Goal: Task Accomplishment & Management: Manage account settings

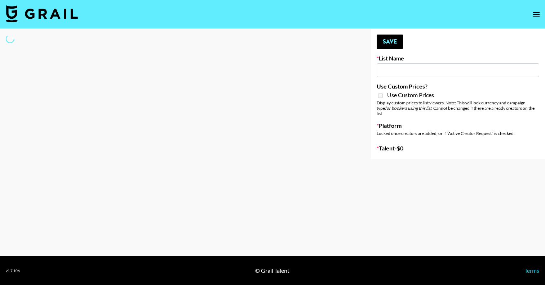
click at [441, 70] on input at bounding box center [457, 70] width 162 height 14
click at [305, 43] on div at bounding box center [179, 94] width 359 height 130
click at [396, 216] on main "Your changes have been saved! Save List Name Use Custom Prices? Use Custom Pric…" at bounding box center [272, 143] width 545 height 228
type input "US Based Music Creators"
select select "Song"
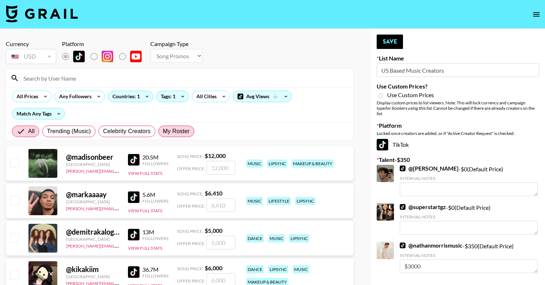
click at [175, 130] on span "My Roster" at bounding box center [176, 131] width 27 height 9
click at [163, 131] on input "My Roster" at bounding box center [163, 131] width 0 height 0
radio input "true"
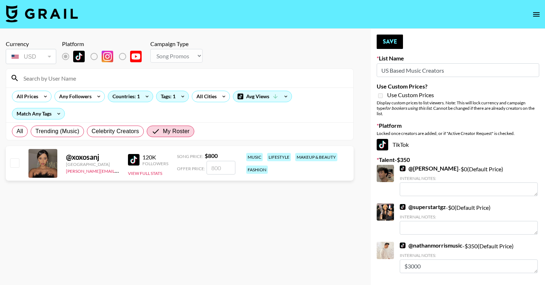
click at [15, 164] on input "checkbox" at bounding box center [14, 162] width 9 height 9
checkbox input "true"
type input "800"
click at [394, 40] on button "Save" at bounding box center [389, 42] width 26 height 14
radio input "true"
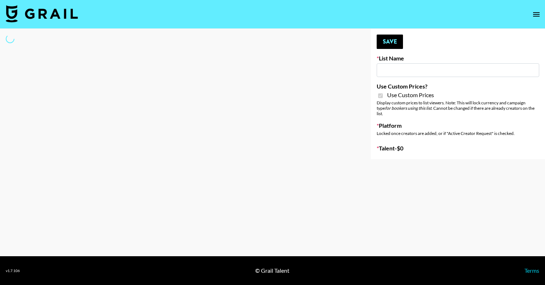
type input "Bunnie AI"
checkbox input "true"
select select "Brand"
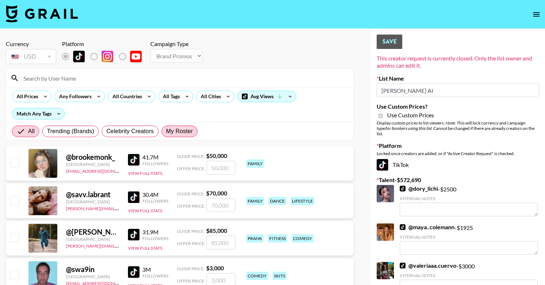
click at [173, 133] on span "My Roster" at bounding box center [179, 131] width 27 height 9
click at [166, 131] on input "My Roster" at bounding box center [166, 131] width 0 height 0
radio input "true"
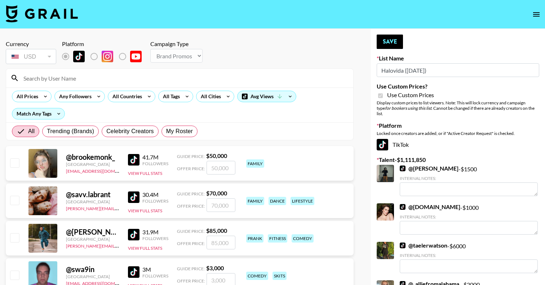
select select "Brand"
click at [178, 131] on span "My Roster" at bounding box center [179, 131] width 27 height 9
click at [166, 131] on input "My Roster" at bounding box center [166, 131] width 0 height 0
radio input "true"
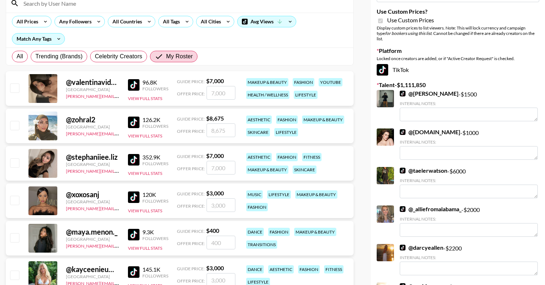
scroll to position [76, 0]
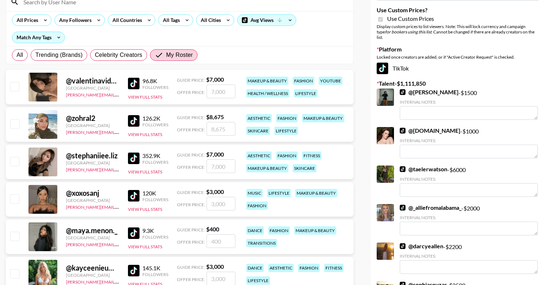
click at [16, 164] on input "checkbox" at bounding box center [14, 161] width 9 height 9
checkbox input "true"
type input "7000"
click at [18, 201] on input "checkbox" at bounding box center [14, 199] width 9 height 9
checkbox input "true"
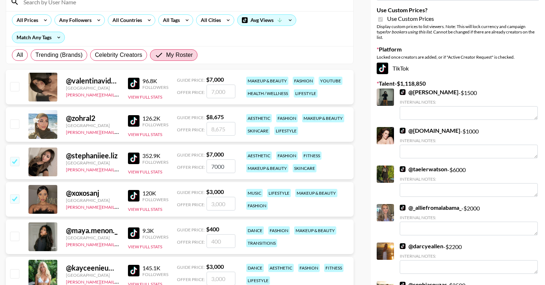
type input "3000"
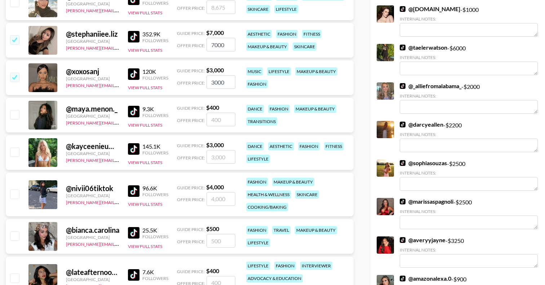
scroll to position [200, 0]
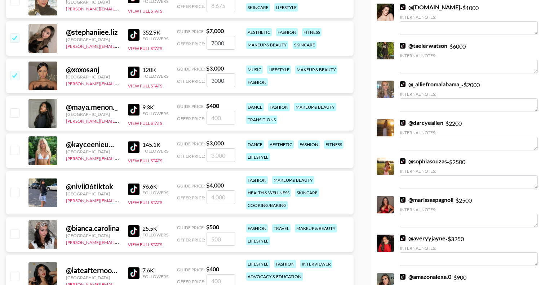
click at [14, 150] on input "checkbox" at bounding box center [14, 150] width 9 height 9
checkbox input "true"
type input "3000"
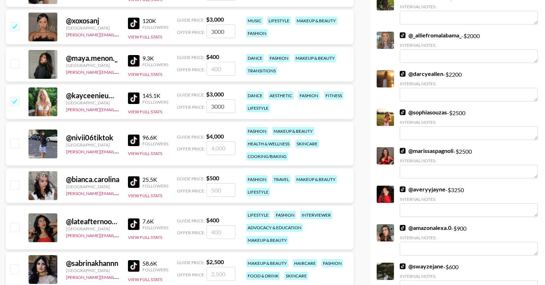
scroll to position [253, 0]
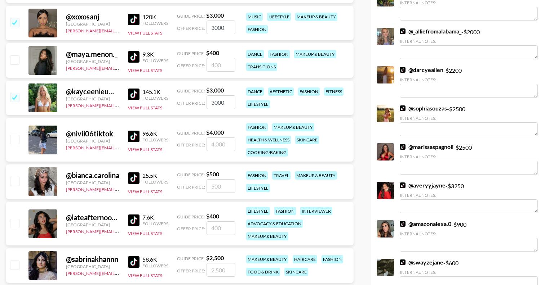
click at [17, 182] on input "checkbox" at bounding box center [14, 181] width 9 height 9
checkbox input "true"
type input "500"
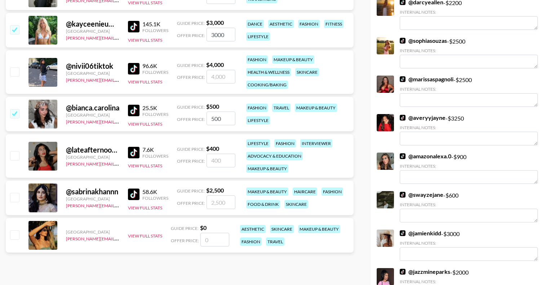
scroll to position [321, 0]
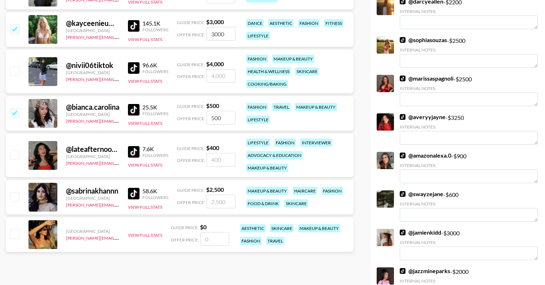
click at [17, 195] on input "checkbox" at bounding box center [14, 196] width 9 height 9
checkbox input "true"
type input "2500"
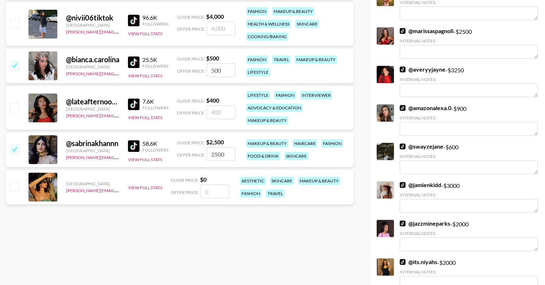
scroll to position [374, 0]
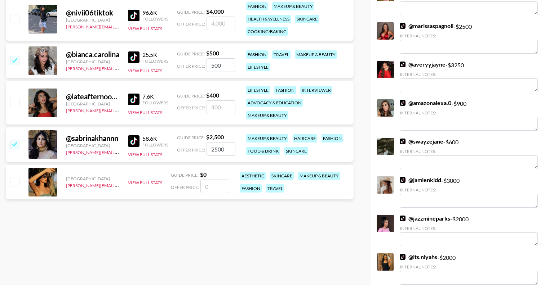
drag, startPoint x: 209, startPoint y: 66, endPoint x: 187, endPoint y: 66, distance: 22.3
click at [187, 66] on div "Offer Price: 500" at bounding box center [206, 65] width 58 height 14
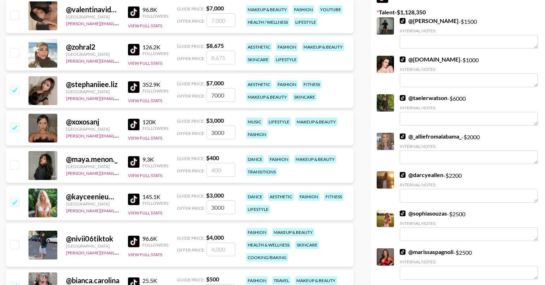
scroll to position [0, 0]
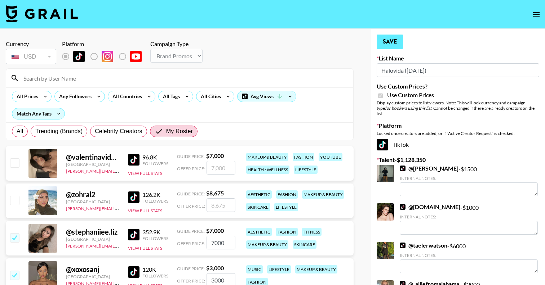
type input "1000"
click at [386, 40] on button "Save" at bounding box center [389, 42] width 26 height 14
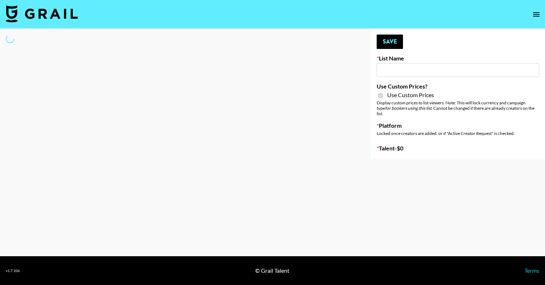
type input "Hily ([DATE])"
checkbox input "true"
select select "Brand"
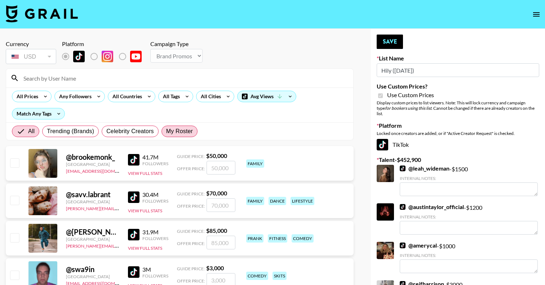
click at [182, 131] on span "My Roster" at bounding box center [179, 131] width 27 height 9
click at [166, 131] on input "My Roster" at bounding box center [166, 131] width 0 height 0
radio input "true"
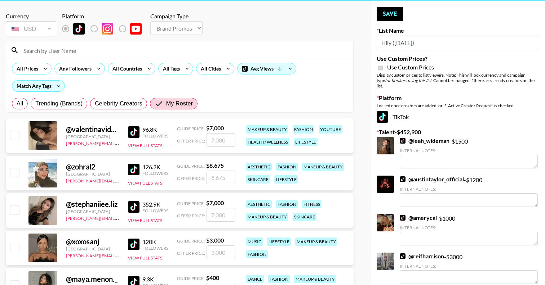
scroll to position [41, 0]
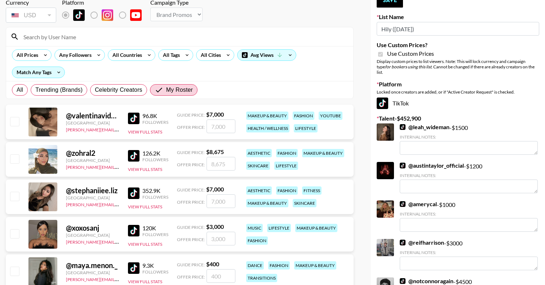
click at [18, 197] on input "checkbox" at bounding box center [14, 196] width 9 height 9
checkbox input "true"
type input "7000"
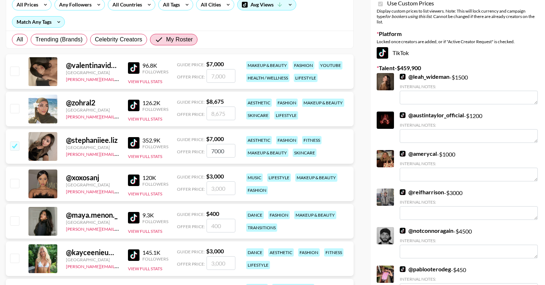
scroll to position [93, 0]
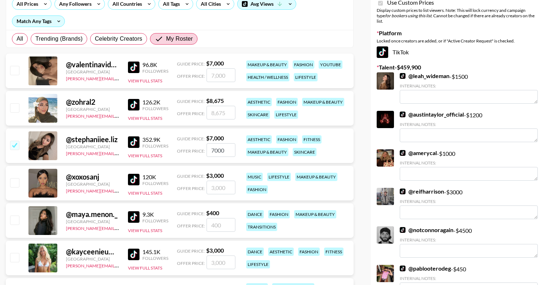
click at [16, 184] on input "checkbox" at bounding box center [14, 182] width 9 height 9
checkbox input "true"
type input "3000"
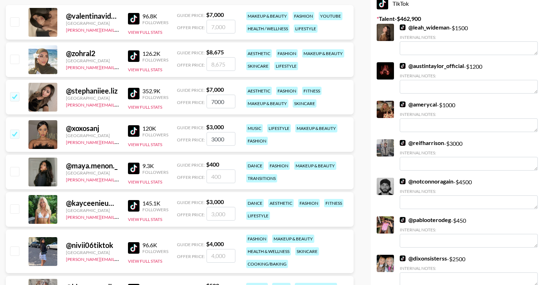
scroll to position [171, 0]
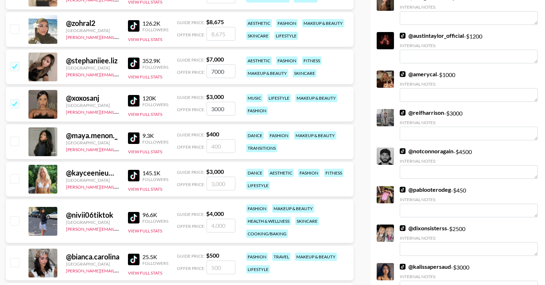
click at [17, 179] on input "checkbox" at bounding box center [14, 178] width 9 height 9
checkbox input "true"
type input "3000"
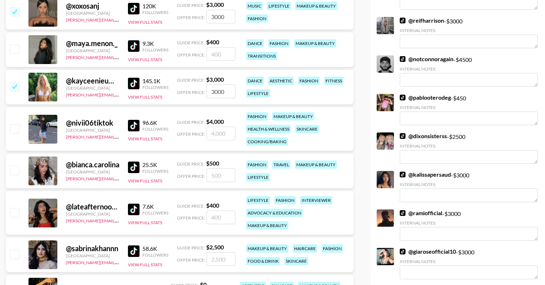
scroll to position [264, 0]
click at [17, 170] on input "checkbox" at bounding box center [14, 170] width 9 height 9
checkbox input "true"
drag, startPoint x: 222, startPoint y: 175, endPoint x: 190, endPoint y: 175, distance: 32.4
click at [190, 175] on div "Offer Price: 500" at bounding box center [206, 175] width 58 height 14
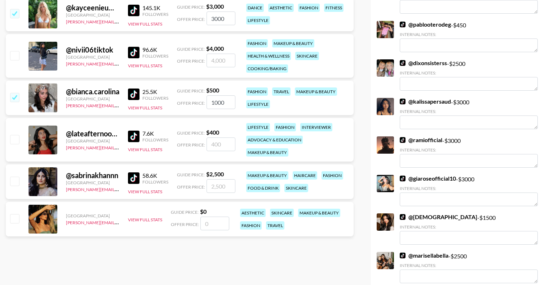
scroll to position [340, 0]
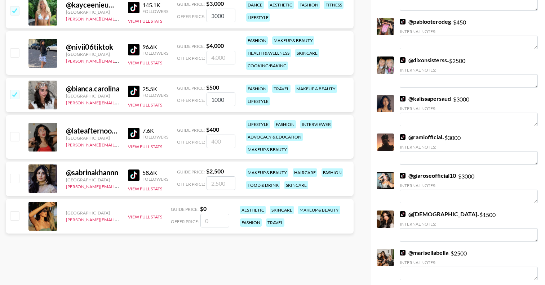
type input "1000"
click at [14, 179] on input "checkbox" at bounding box center [14, 178] width 9 height 9
checkbox input "true"
type input "2500"
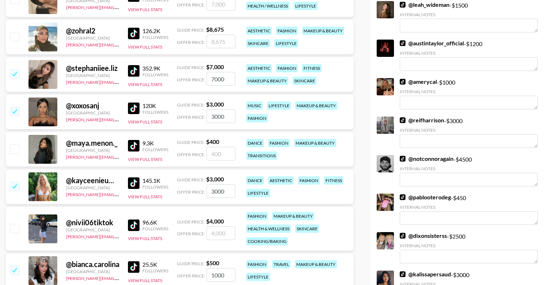
scroll to position [0, 0]
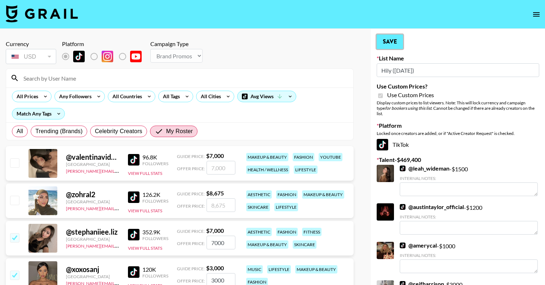
click at [396, 45] on button "Save" at bounding box center [389, 42] width 26 height 14
